Goal: Task Accomplishment & Management: Manage account settings

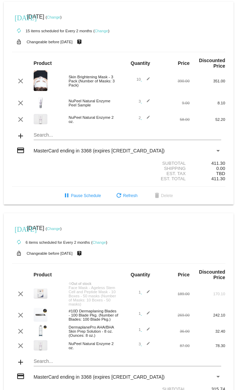
click at [22, 104] on mat-icon "clear" at bounding box center [20, 103] width 8 height 8
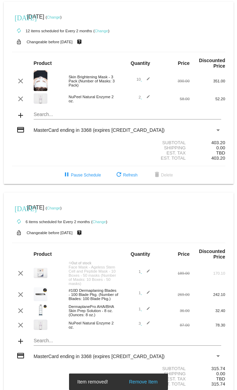
click at [26, 101] on button "clear" at bounding box center [21, 99] width 18 height 8
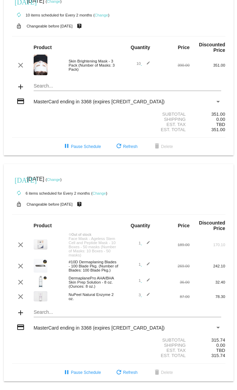
scroll to position [37, 0]
click at [60, 177] on link "Change" at bounding box center [53, 179] width 13 height 4
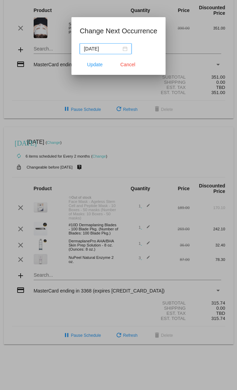
click at [103, 46] on input "[DATE]" at bounding box center [102, 49] width 37 height 8
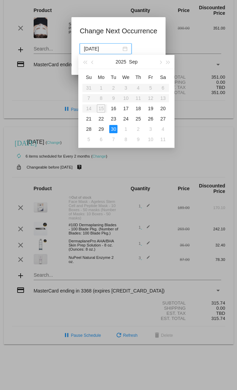
click at [112, 111] on div "16" at bounding box center [113, 108] width 8 height 8
type input "[DATE]"
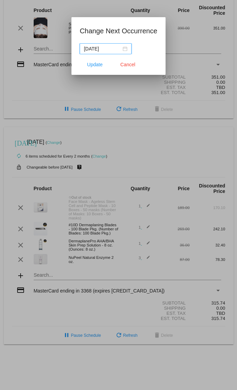
click at [93, 66] on span "Update" at bounding box center [94, 64] width 15 height 5
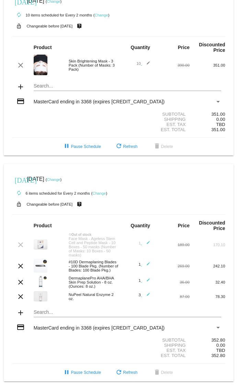
click at [25, 293] on mat-icon "clear" at bounding box center [20, 297] width 8 height 8
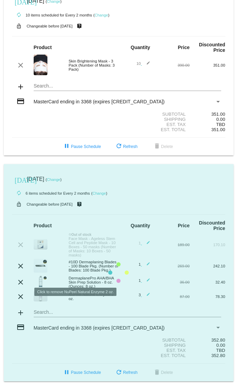
scroll to position [24, 0]
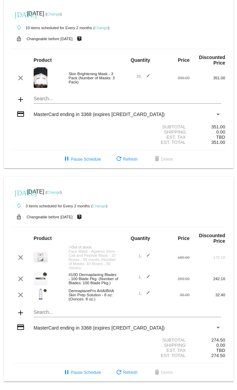
click at [18, 293] on mat-icon "clear" at bounding box center [20, 295] width 8 height 8
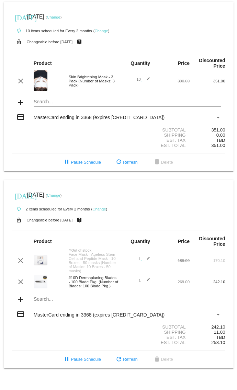
scroll to position [7, 0]
click at [142, 286] on mat-icon "edit" at bounding box center [146, 282] width 8 height 8
click at [137, 284] on input "1" at bounding box center [136, 281] width 9 height 4
type input "2"
click at [88, 336] on div "Shipping 11.00" at bounding box center [118, 333] width 213 height 5
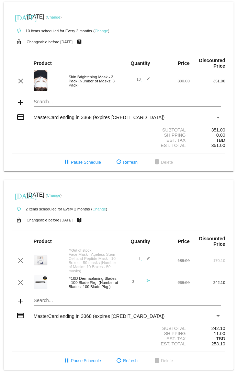
click at [130, 367] on button "refresh Refresh" at bounding box center [126, 361] width 34 height 12
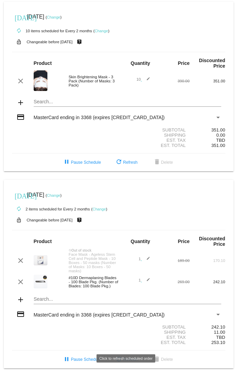
click at [130, 362] on span "refresh Refresh" at bounding box center [126, 359] width 23 height 5
click at [93, 288] on div "#10D Dermaplaning Blades - 100 Blade Pkg. (Number of Blades: 100 Blade Pkg.)" at bounding box center [91, 282] width 53 height 12
click at [22, 101] on mat-icon "add" at bounding box center [20, 103] width 8 height 8
click at [66, 101] on mat-card "[DATE] [DATE] ( Change ) autorenew 10 items scheduled for Every 2 months ( Chan…" at bounding box center [119, 87] width 230 height 170
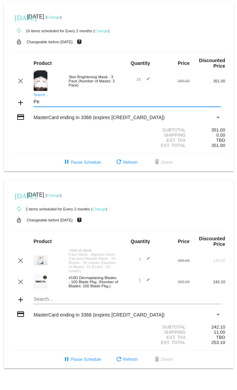
type input "P"
type input "S"
